Goal: Task Accomplishment & Management: Use online tool/utility

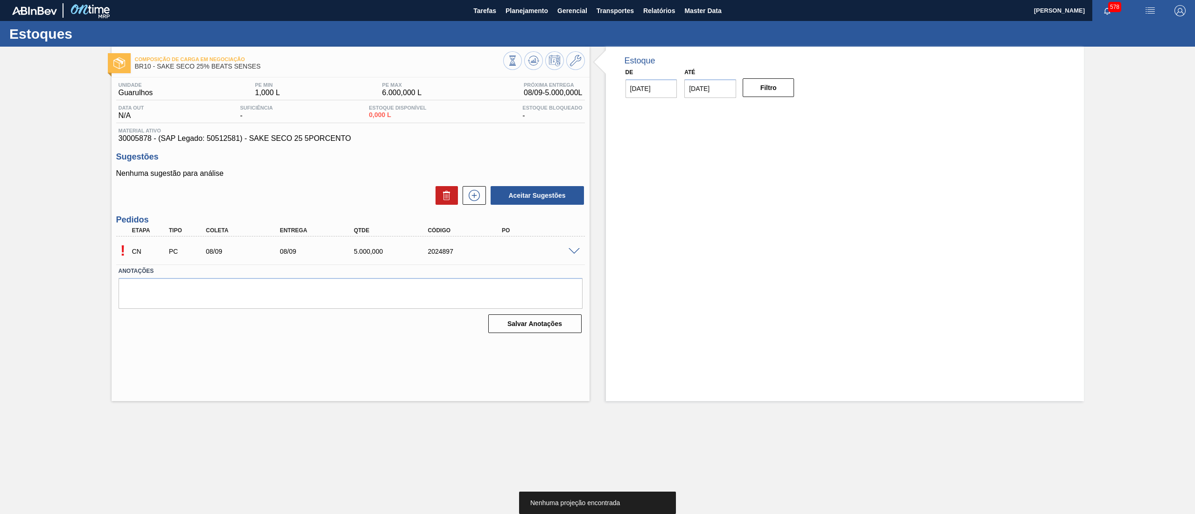
click at [568, 253] on span at bounding box center [573, 251] width 11 height 7
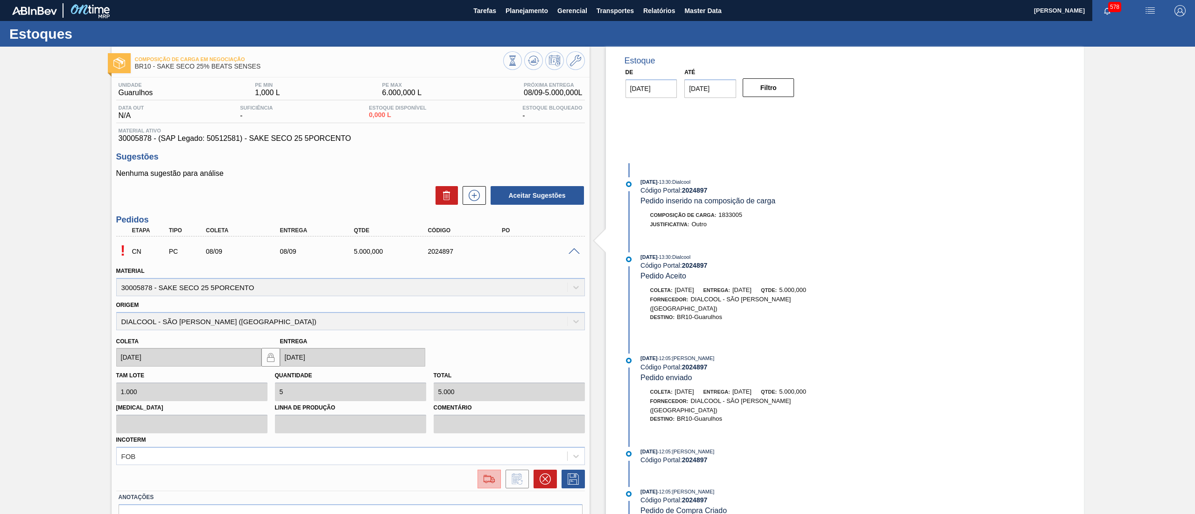
click at [490, 485] on button at bounding box center [488, 479] width 23 height 19
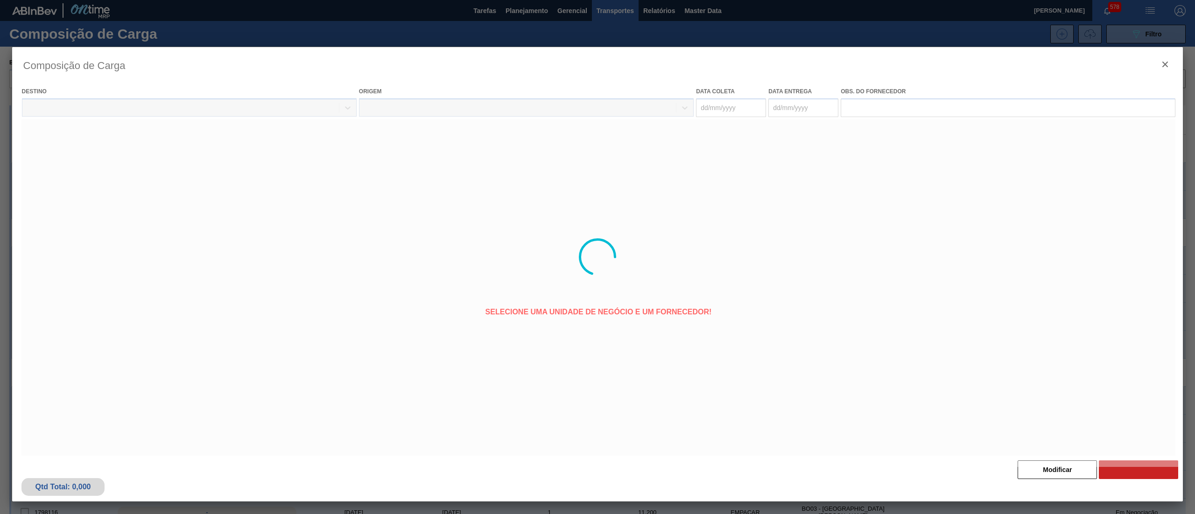
type coleta "[DATE]"
type entrega "[DATE]"
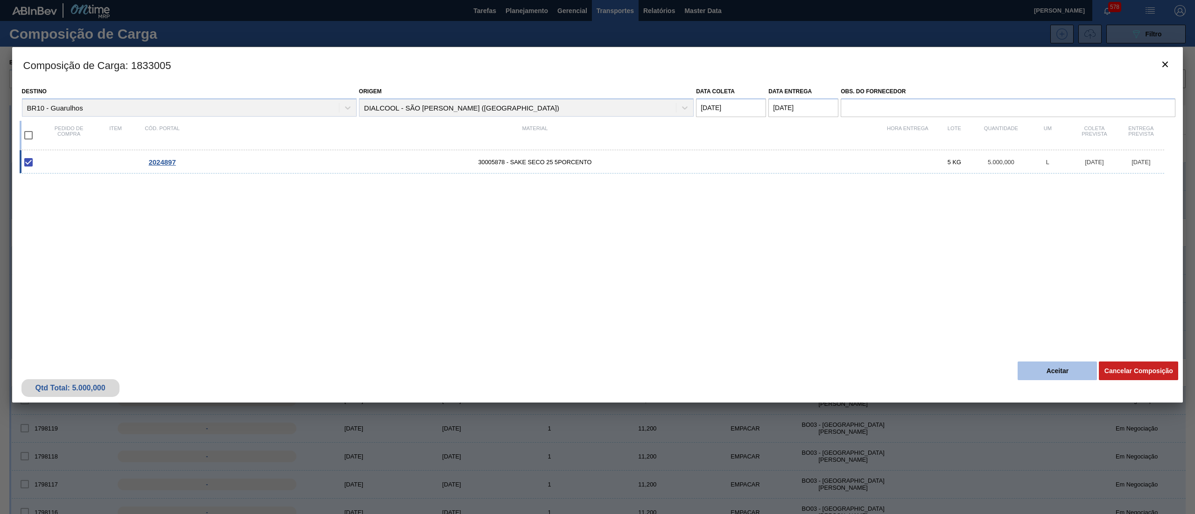
click at [1043, 373] on button "Aceitar" at bounding box center [1056, 371] width 79 height 19
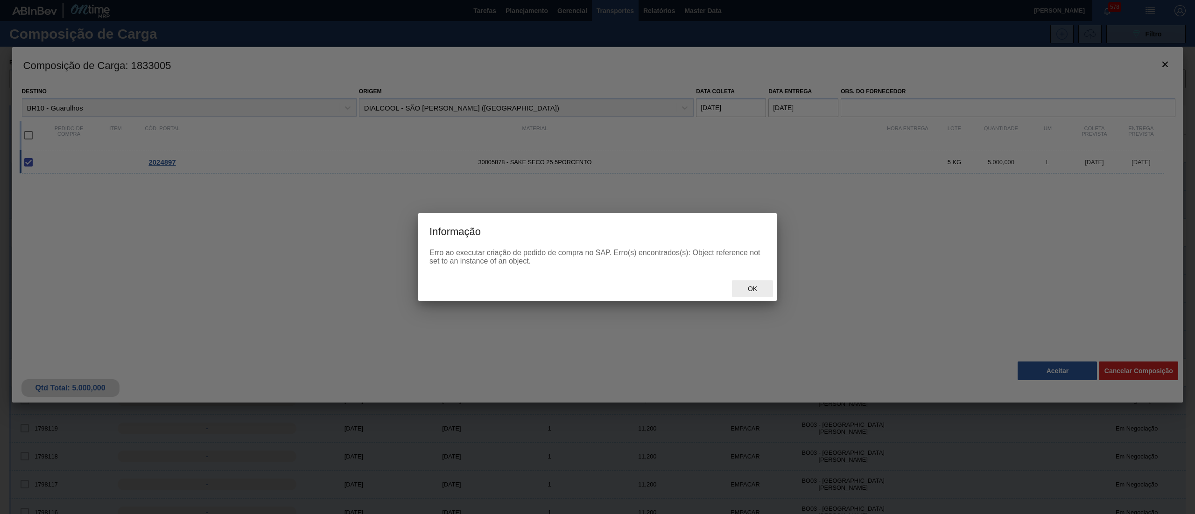
click at [749, 290] on span "Ok" at bounding box center [752, 288] width 24 height 7
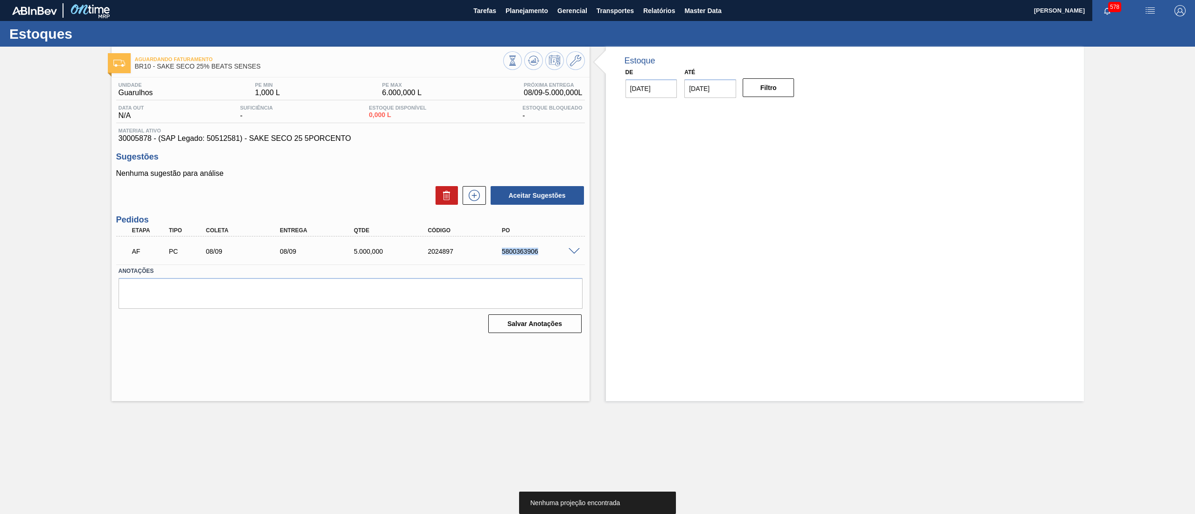
drag, startPoint x: 549, startPoint y: 253, endPoint x: 490, endPoint y: 255, distance: 59.3
click at [490, 255] on div "AF PC 08/09 08/09 5.000,000 2024897 5800363906" at bounding box center [348, 250] width 444 height 19
copy div "5800363906"
